Goal: Information Seeking & Learning: Learn about a topic

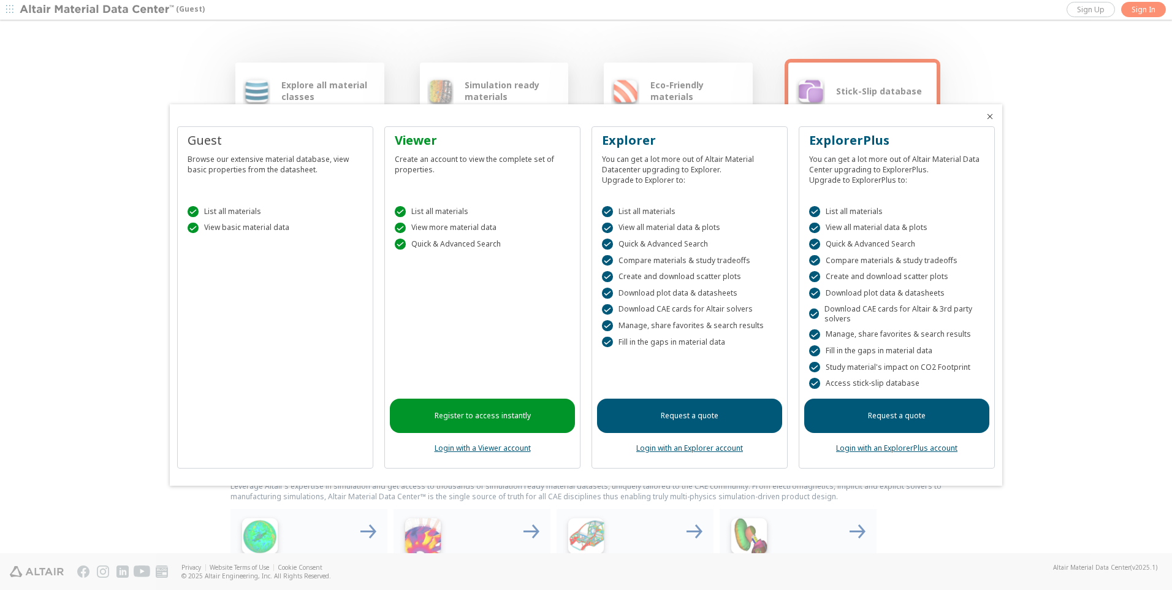
click at [733, 446] on link "Login with an Explorer account" at bounding box center [690, 448] width 107 height 10
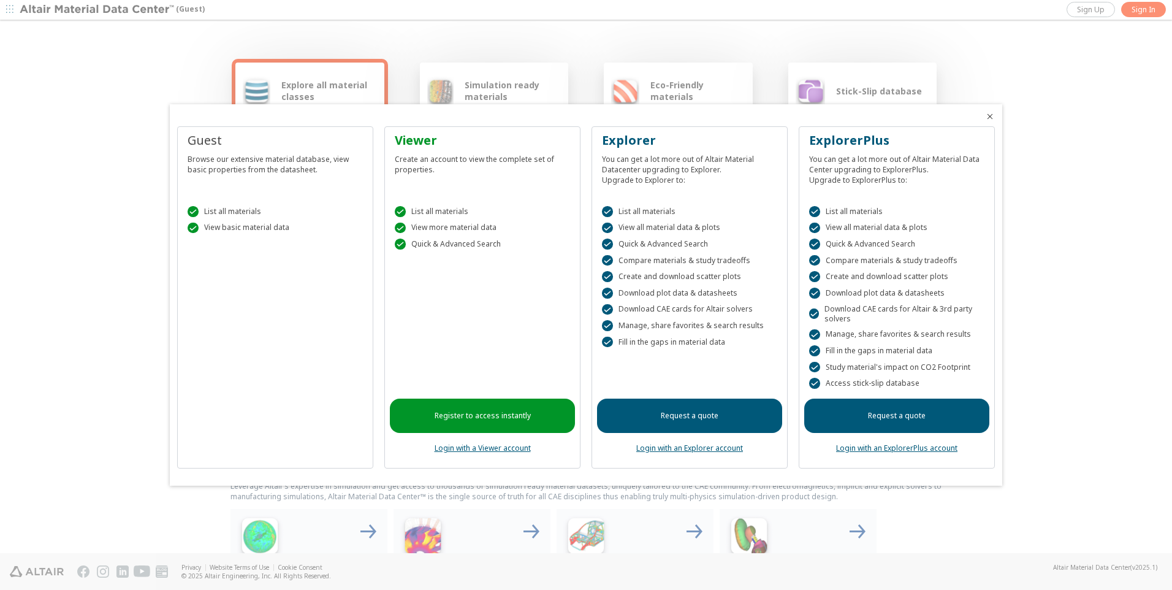
click at [697, 450] on link "Login with an Explorer account" at bounding box center [690, 448] width 107 height 10
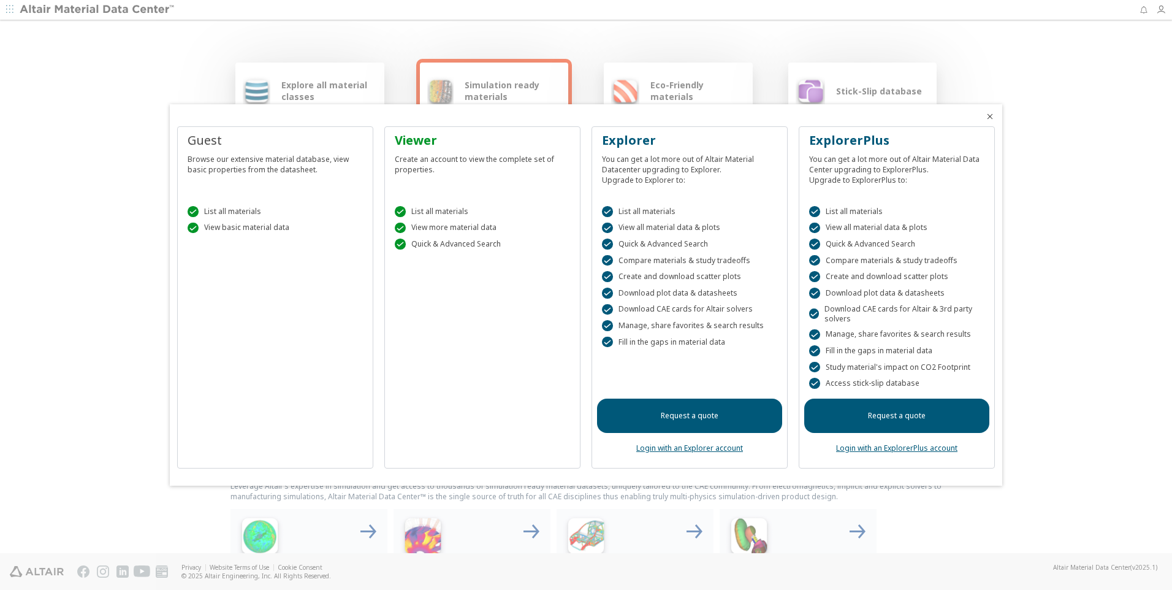
click at [990, 115] on icon "Close" at bounding box center [990, 117] width 10 height 10
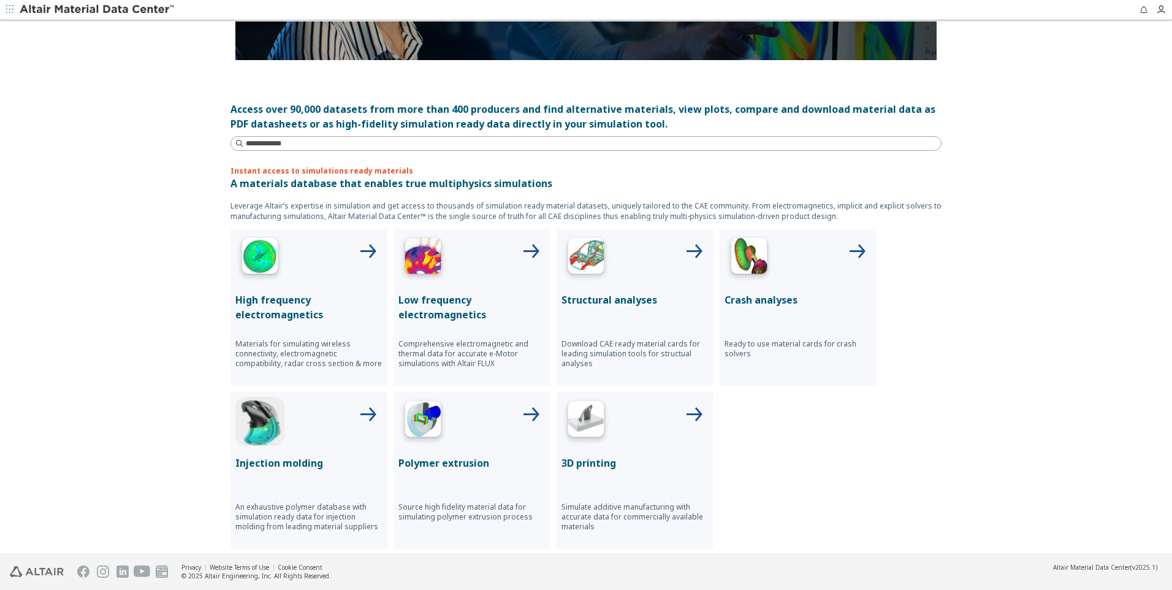
scroll to position [307, 0]
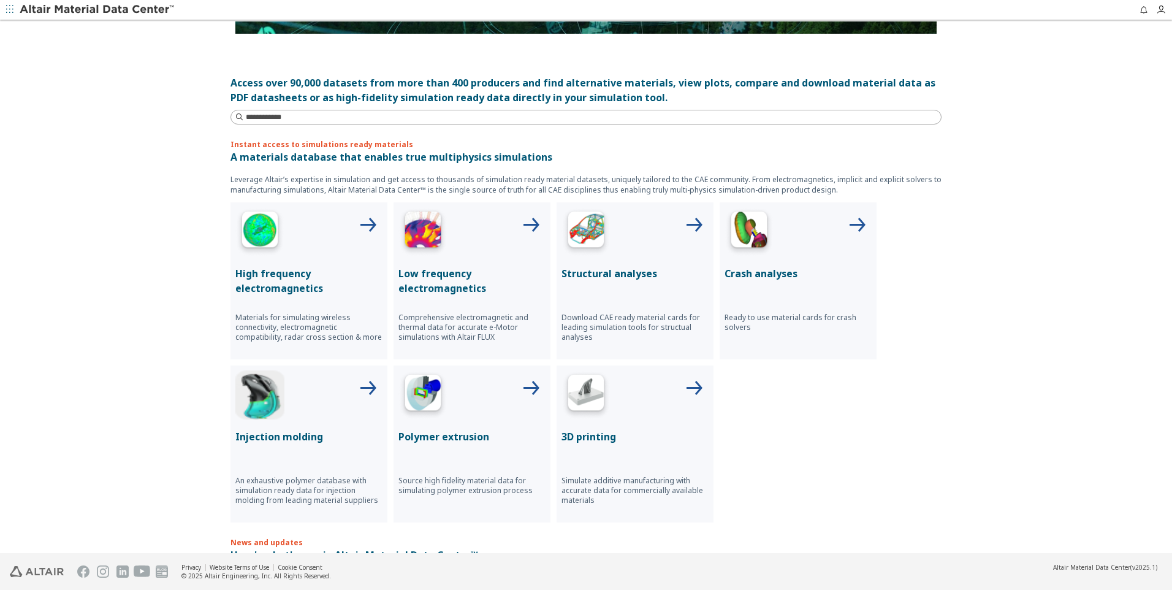
click at [616, 273] on p "Structural analyses" at bounding box center [635, 273] width 147 height 15
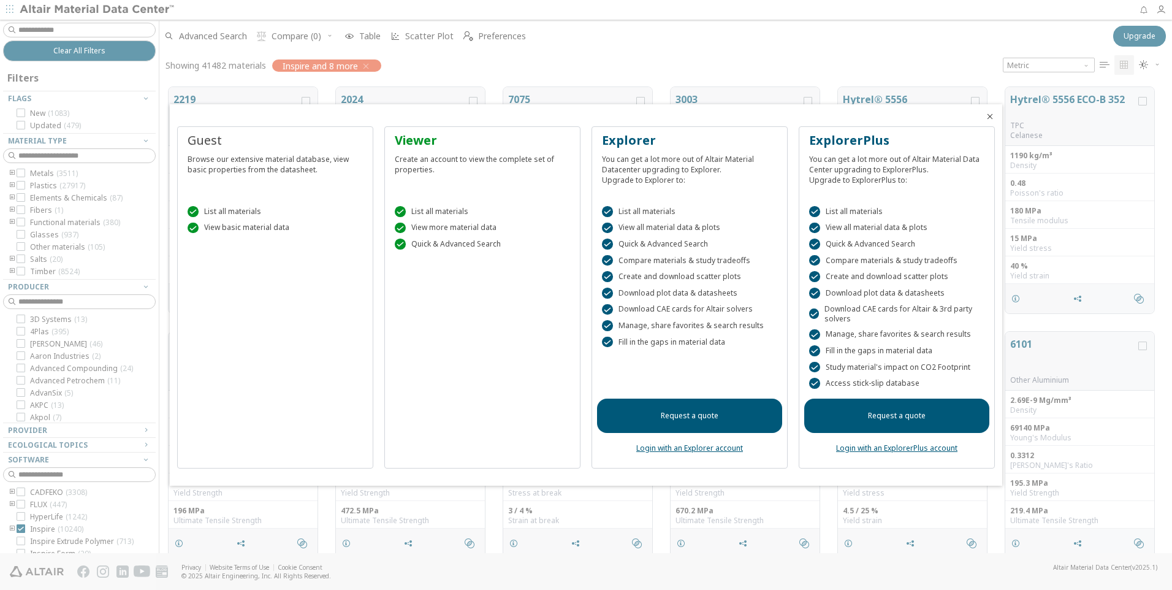
scroll to position [466, 1004]
click at [991, 115] on icon "Close" at bounding box center [990, 117] width 10 height 10
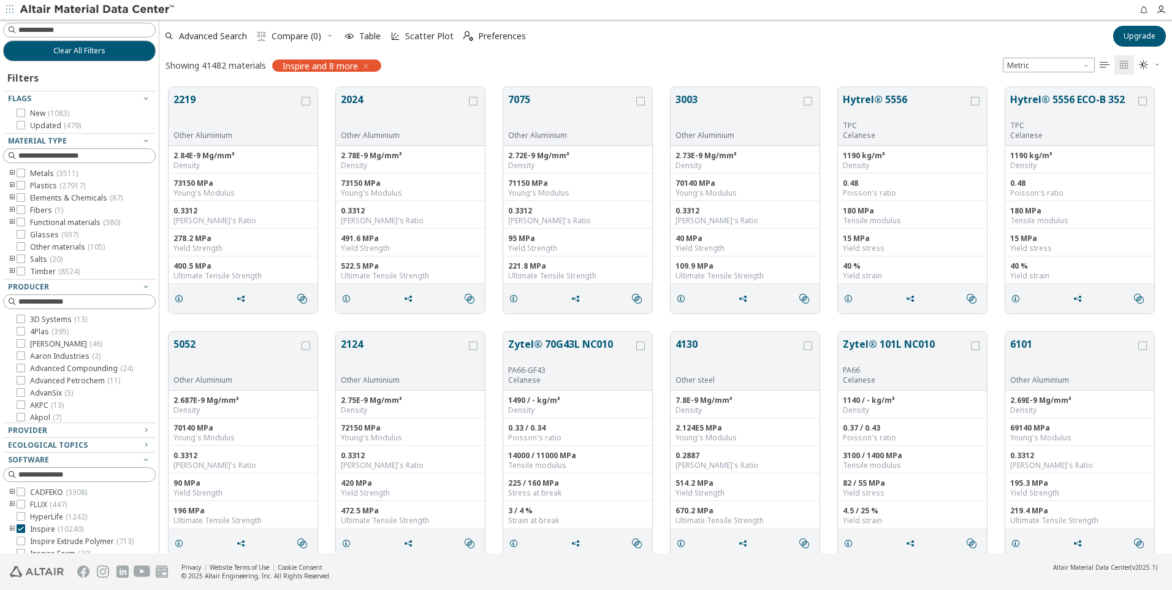
click at [9, 185] on icon "toogle group" at bounding box center [12, 186] width 9 height 10
click at [62, 199] on span "Polymer ( 27917 )" at bounding box center [76, 198] width 57 height 10
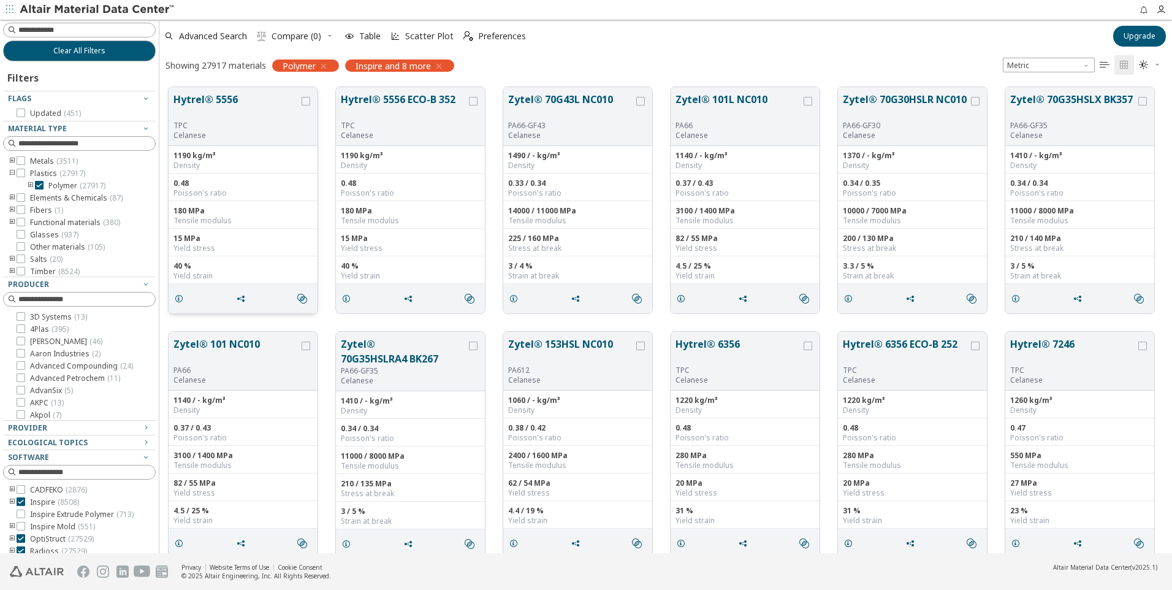
click at [223, 99] on button "Hytrel® 5556" at bounding box center [237, 106] width 126 height 29
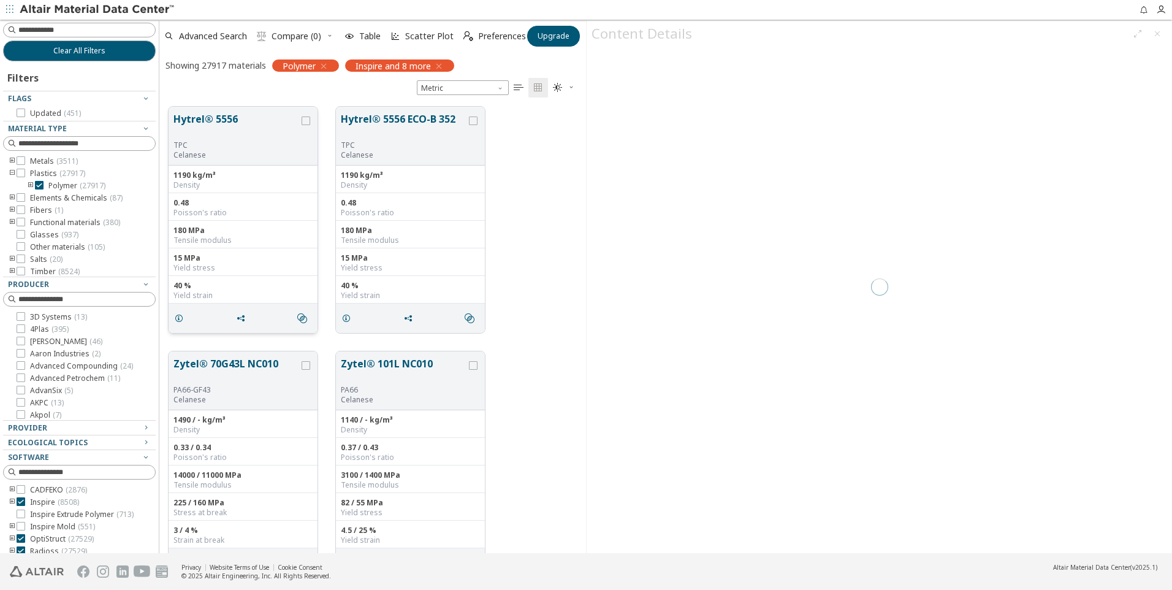
scroll to position [446, 418]
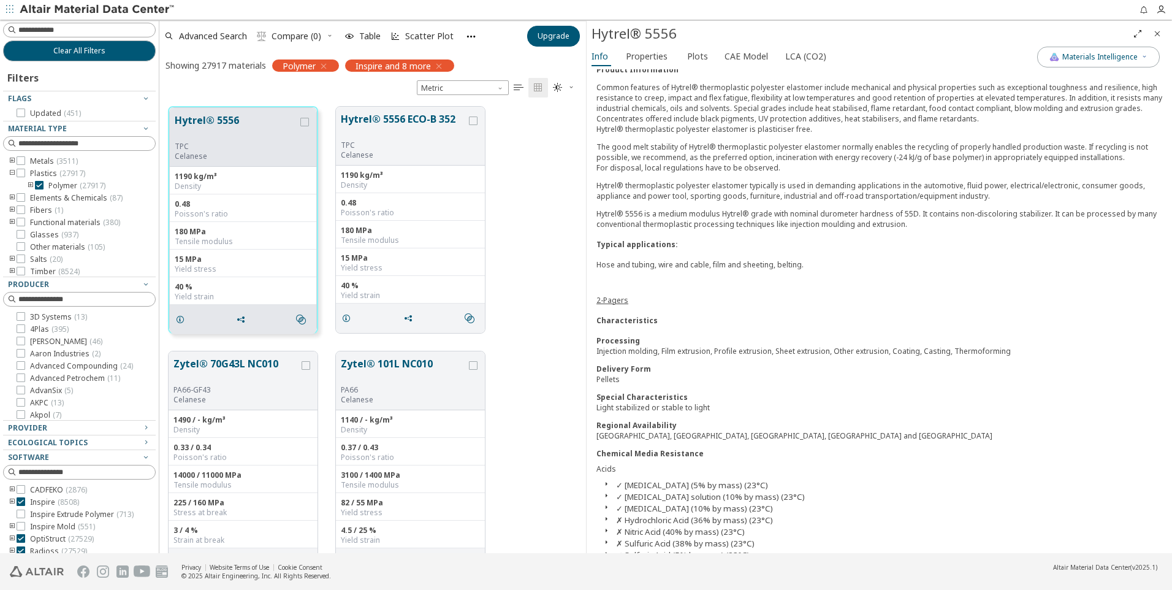
scroll to position [257, 0]
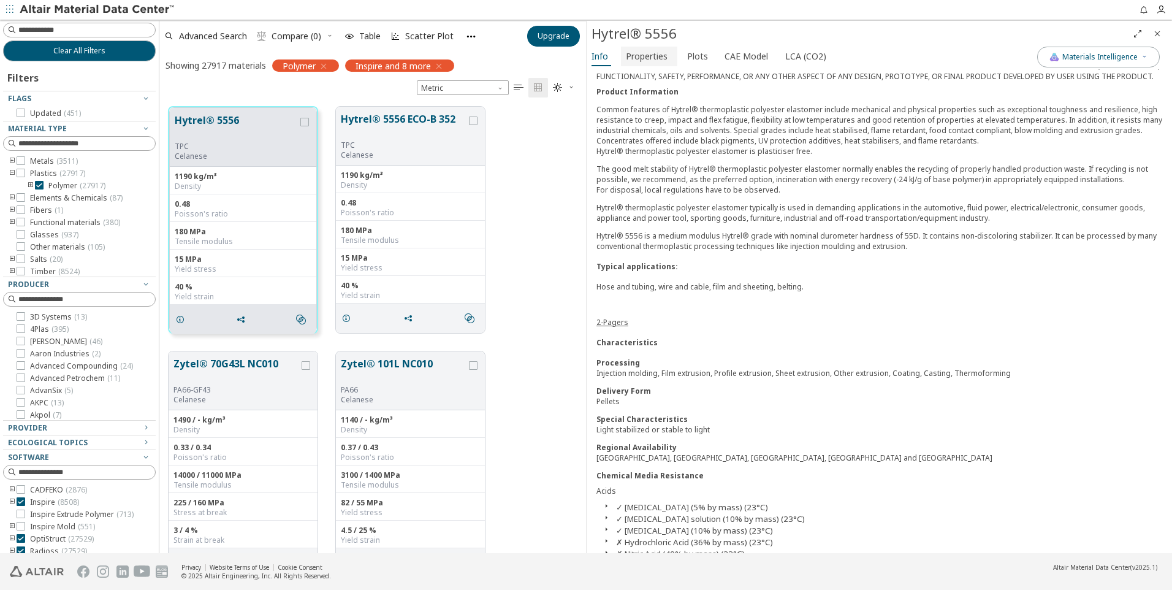
click at [645, 60] on span "Properties" at bounding box center [647, 57] width 42 height 20
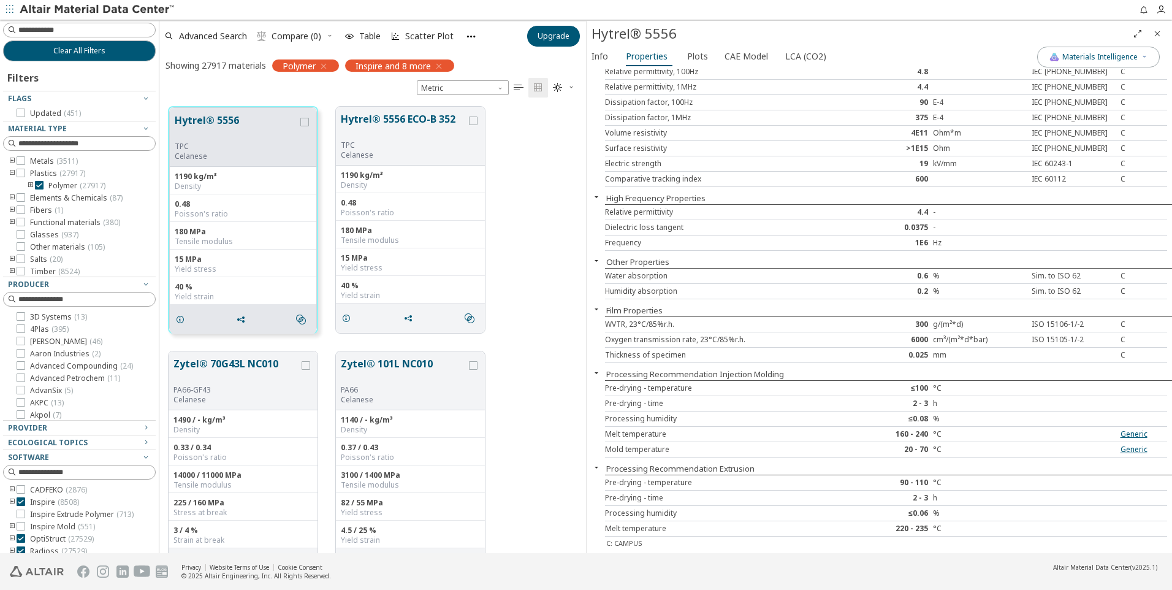
scroll to position [582, 0]
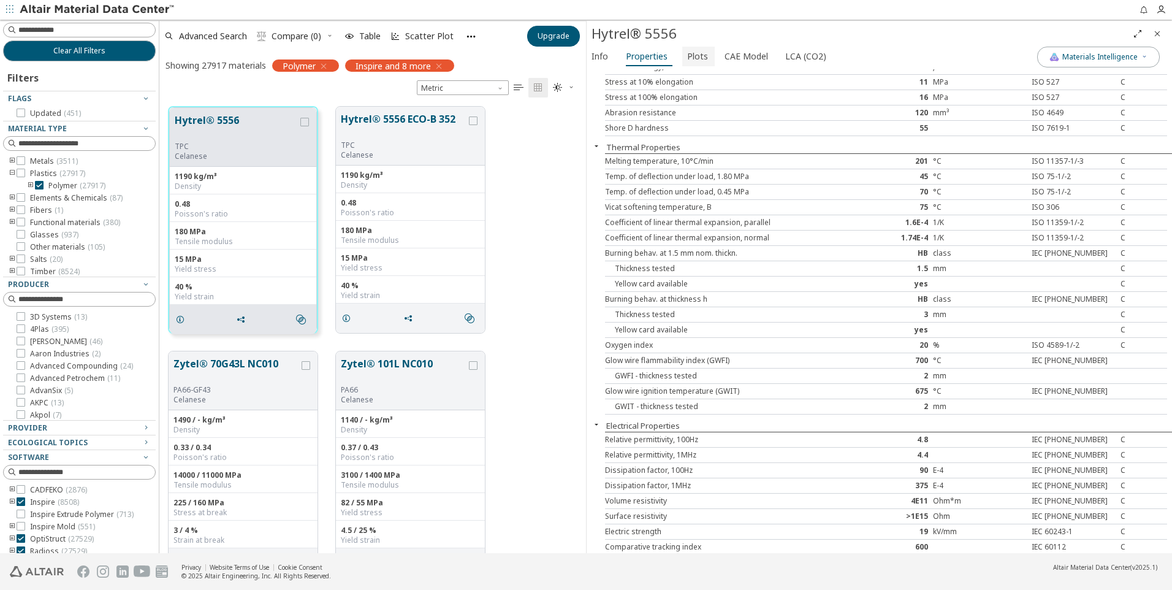
click at [697, 53] on span "Plots" at bounding box center [697, 57] width 21 height 20
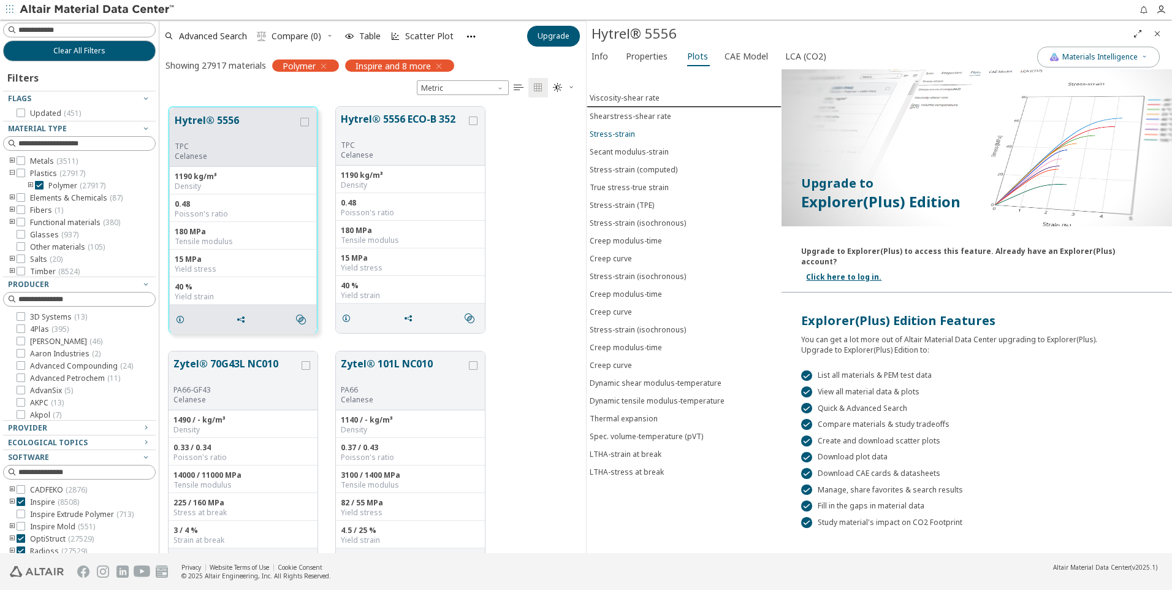
click at [609, 134] on div "Stress-strain" at bounding box center [612, 134] width 45 height 10
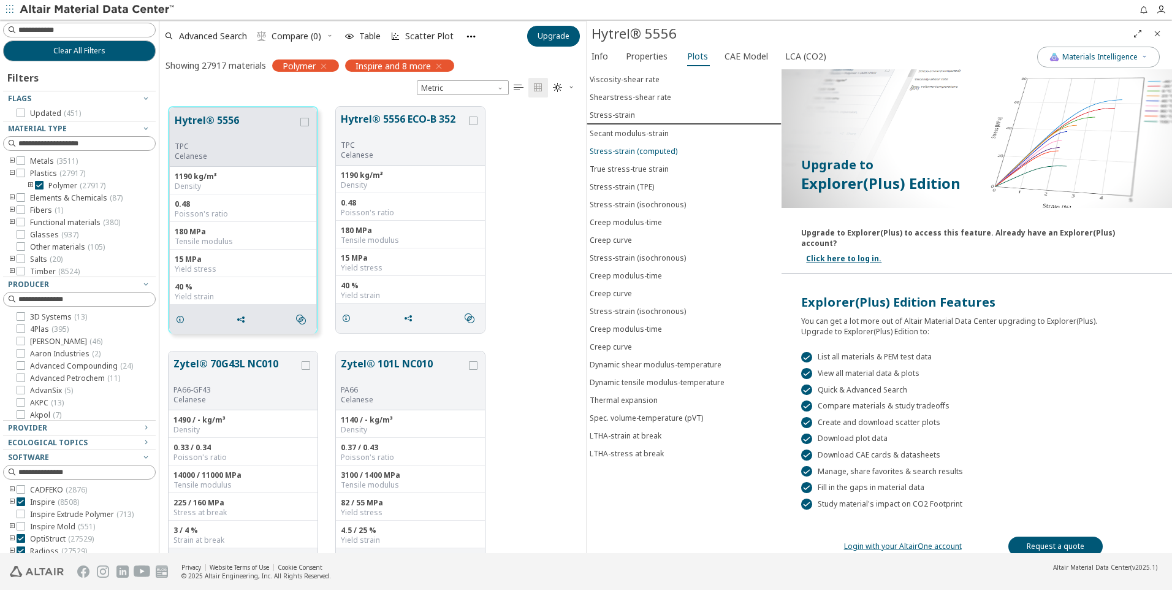
click at [645, 147] on div "Stress-strain (computed)" at bounding box center [634, 151] width 88 height 10
click at [642, 166] on div "True stress-true strain" at bounding box center [629, 169] width 79 height 10
click at [738, 59] on span "CAE Model" at bounding box center [747, 57] width 44 height 20
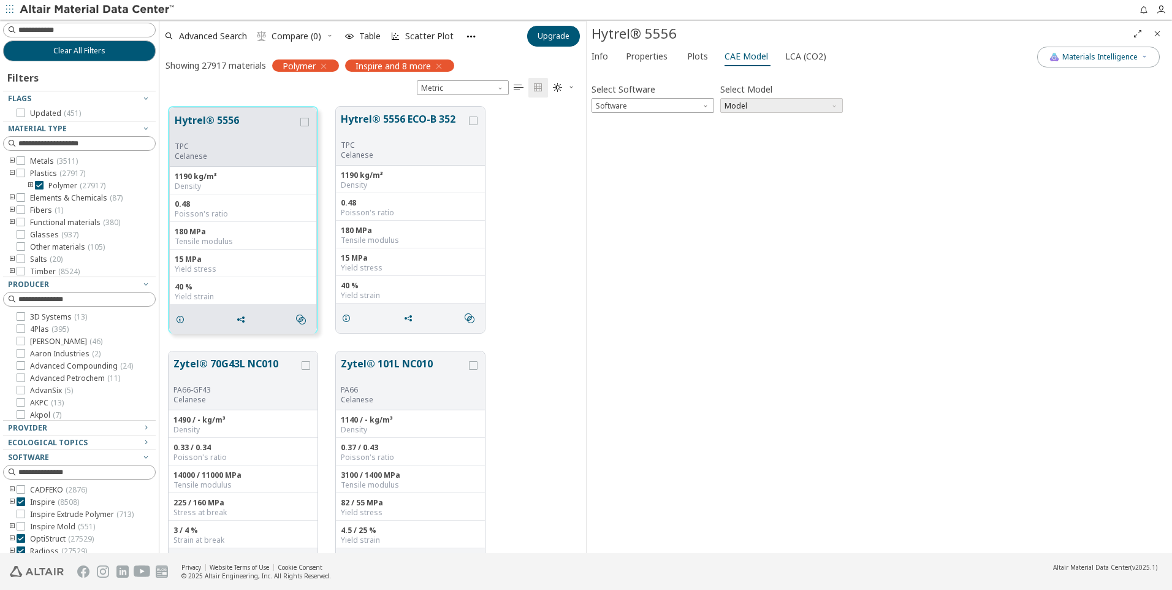
click at [741, 103] on span "Model" at bounding box center [782, 105] width 123 height 15
click at [690, 109] on span "Software" at bounding box center [653, 105] width 123 height 15
click at [631, 145] on span "OptiStruct" at bounding box center [615, 150] width 36 height 10
click at [774, 107] on span "Model" at bounding box center [782, 105] width 123 height 15
click at [751, 123] on span "Mat1" at bounding box center [781, 121] width 113 height 9
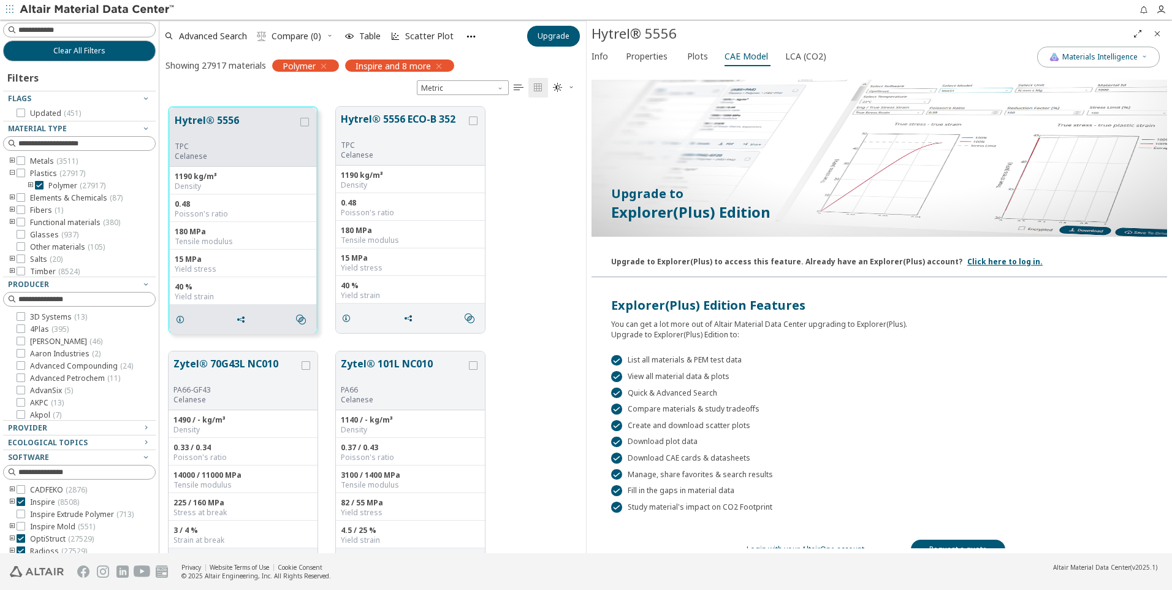
scroll to position [58, 0]
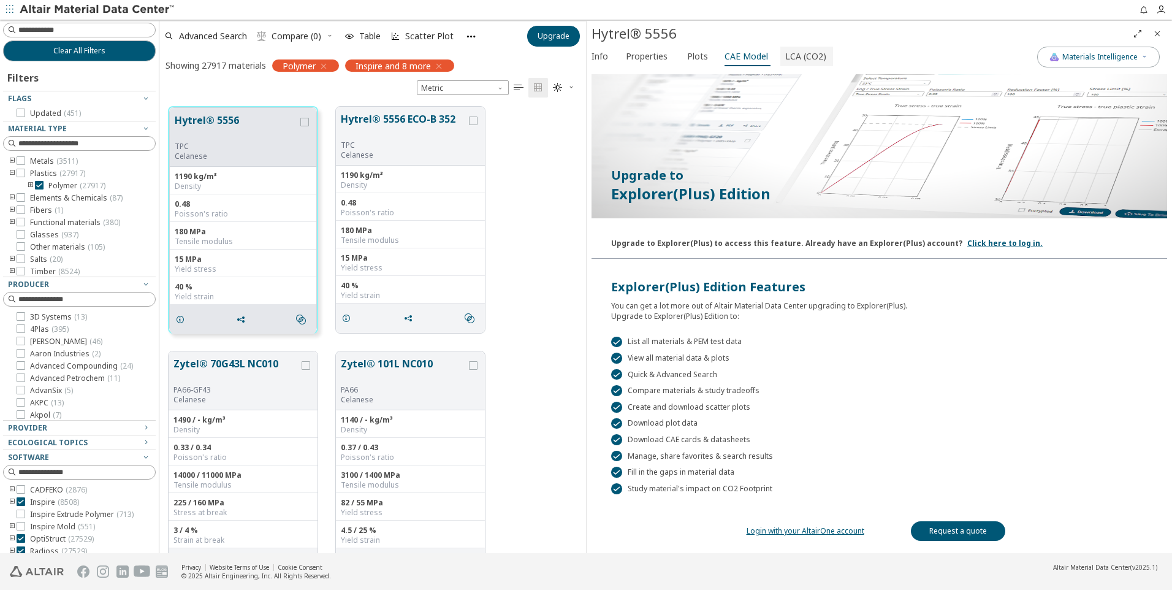
click at [806, 58] on span "LCA (CO2)" at bounding box center [806, 57] width 41 height 20
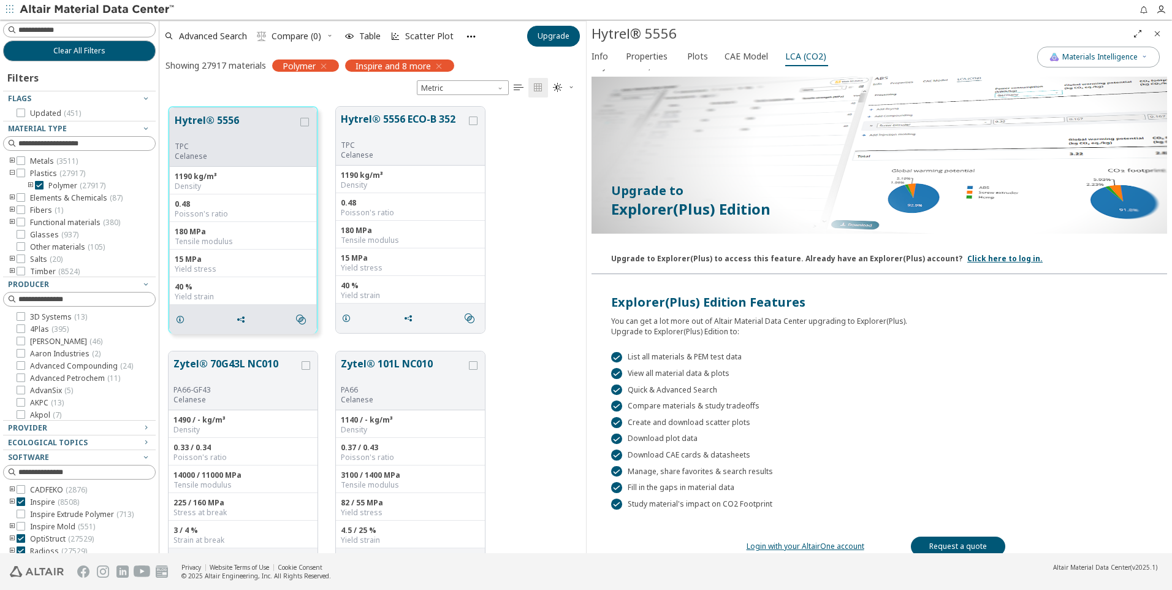
scroll to position [34, 0]
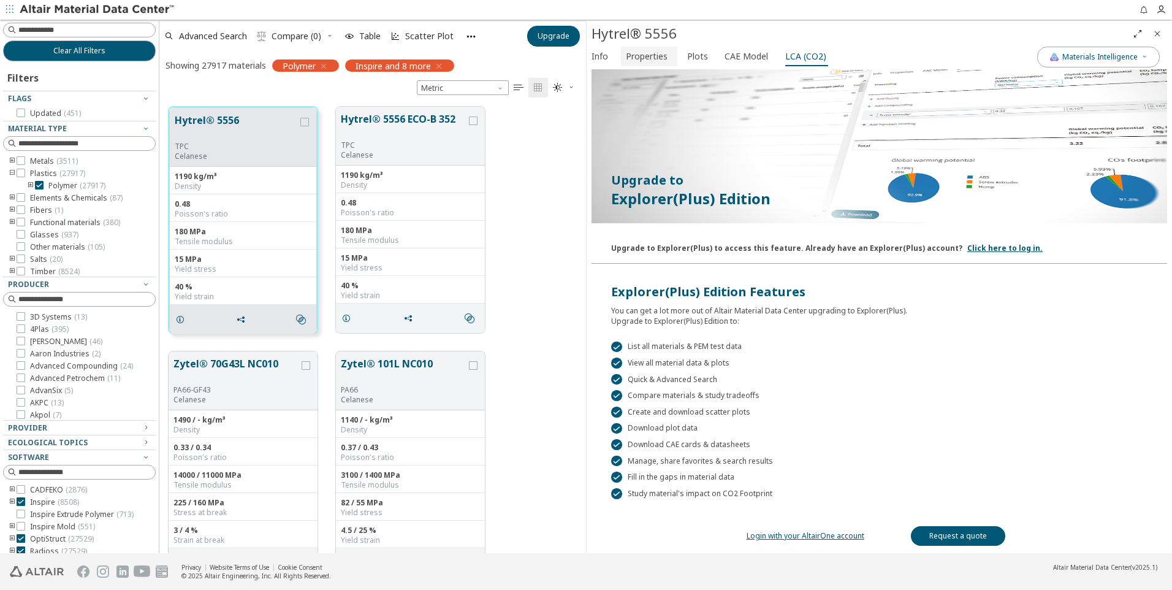
click at [644, 61] on span "Properties" at bounding box center [647, 57] width 42 height 20
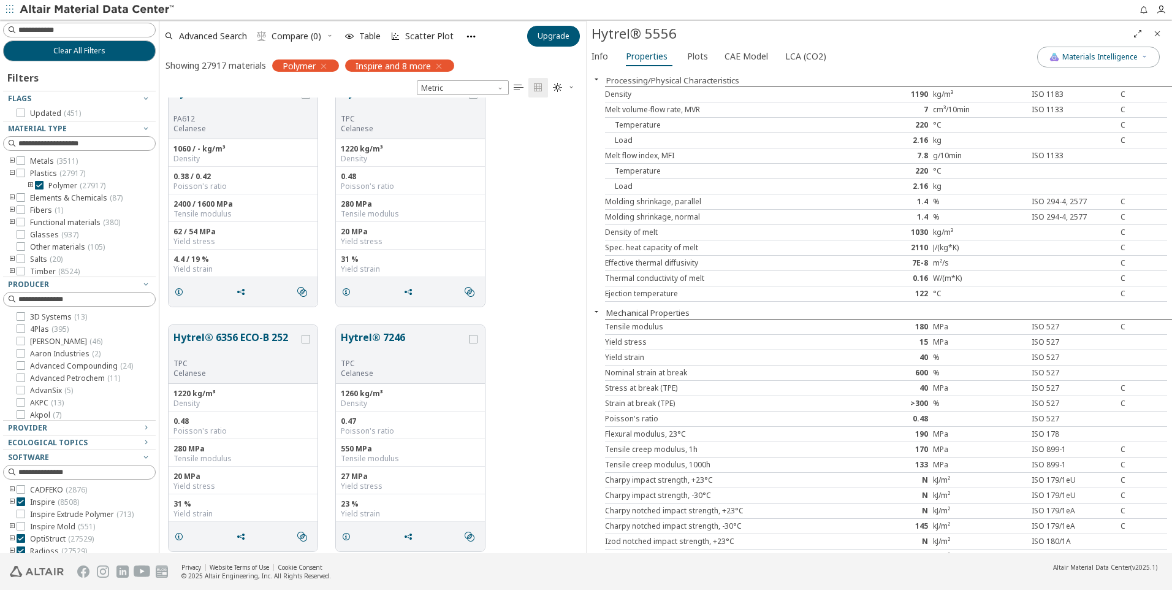
scroll to position [1226, 0]
